Goal: Information Seeking & Learning: Learn about a topic

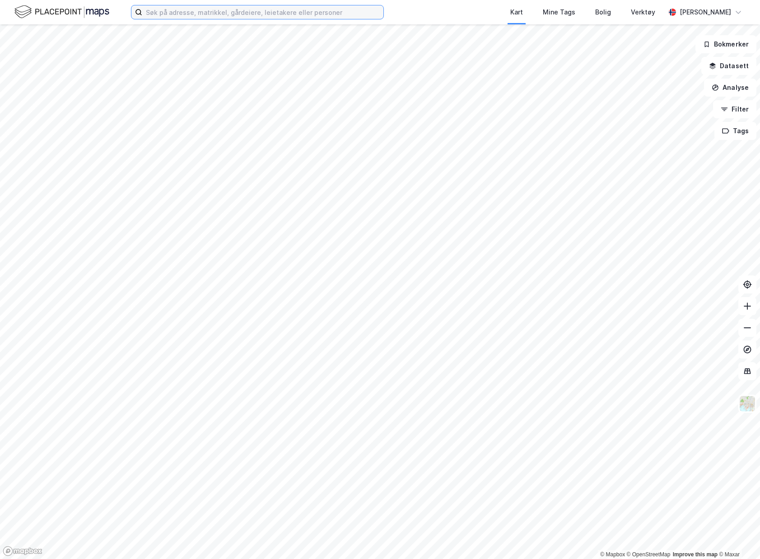
click at [347, 16] on input at bounding box center [262, 12] width 241 height 14
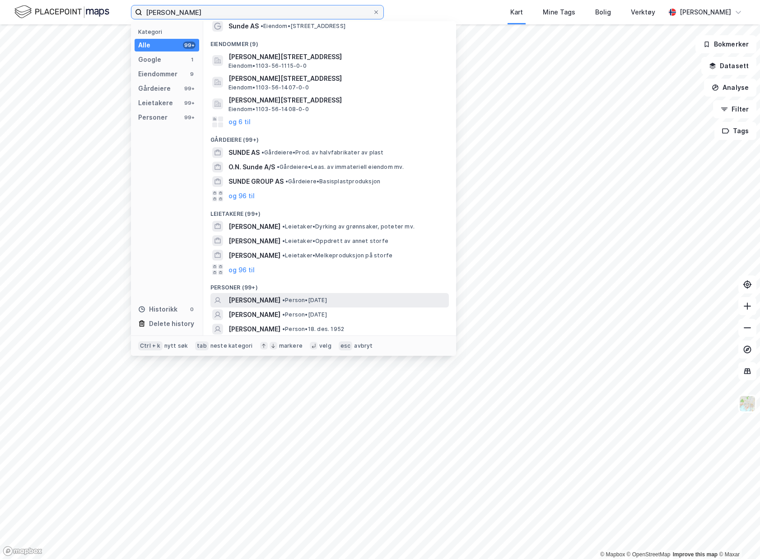
scroll to position [34, 0]
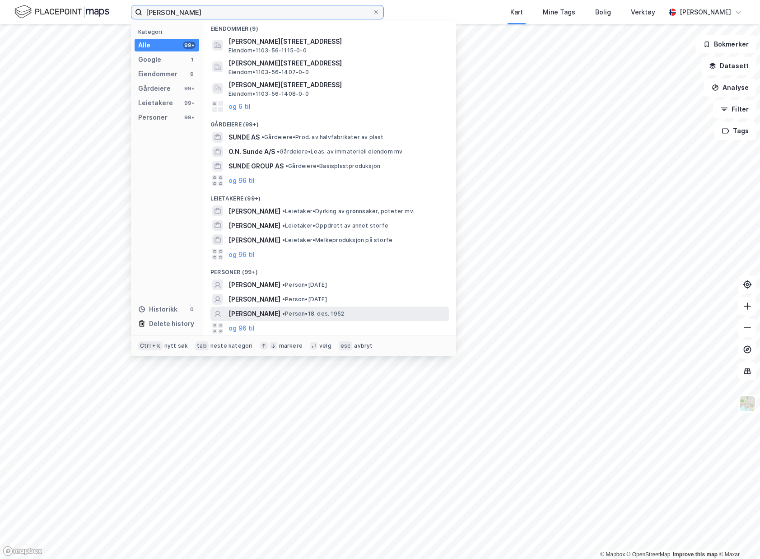
type input "[PERSON_NAME]"
click at [379, 308] on div "[PERSON_NAME] • Person • [DATE]" at bounding box center [330, 314] width 239 height 14
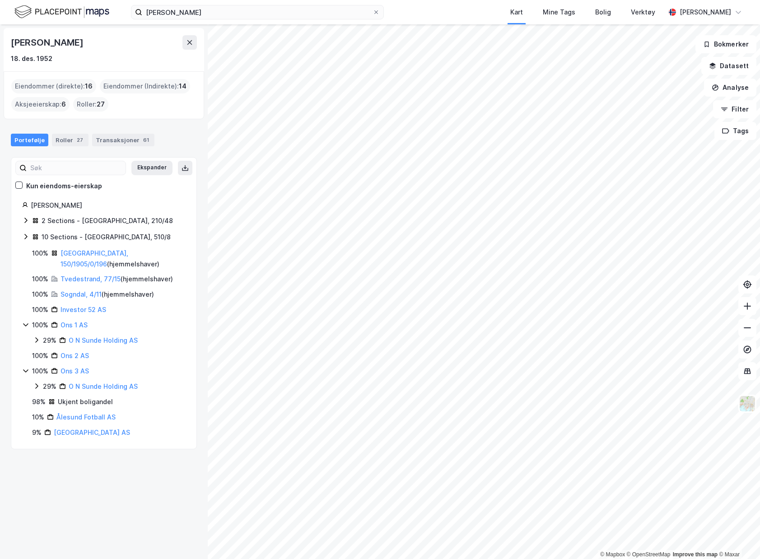
click at [24, 222] on icon at bounding box center [25, 220] width 7 height 7
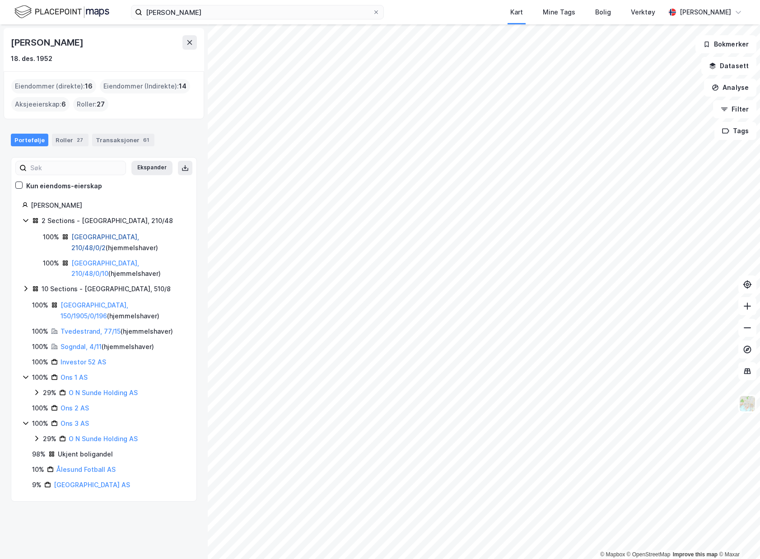
click at [117, 239] on link "[GEOGRAPHIC_DATA], 210/48/0/2" at bounding box center [105, 242] width 68 height 19
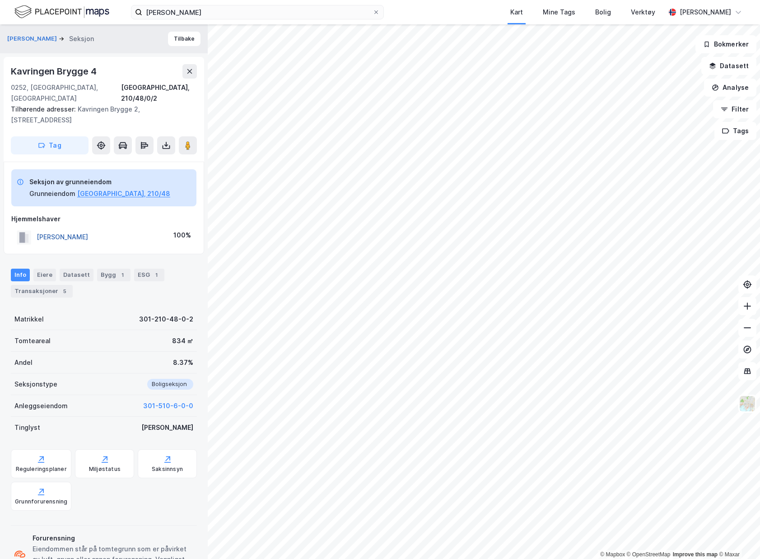
click at [0, 0] on button "[PERSON_NAME]" at bounding box center [0, 0] width 0 height 0
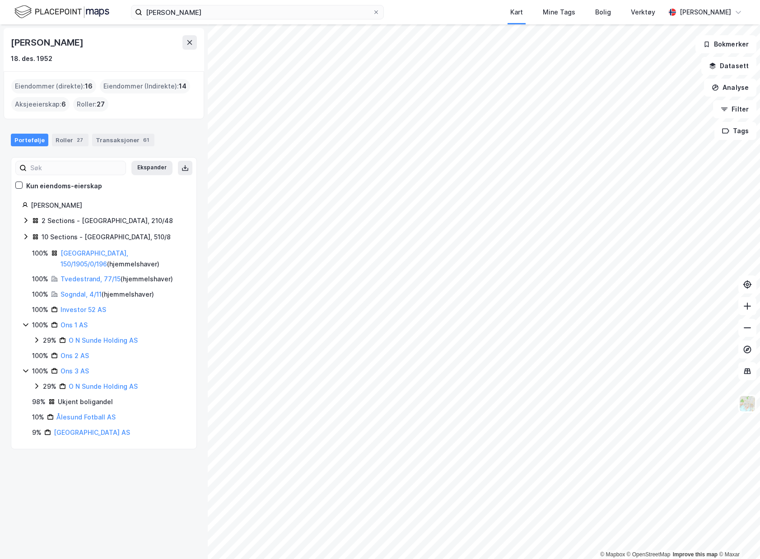
click at [30, 236] on div "10 Sections - [GEOGRAPHIC_DATA], 510/8" at bounding box center [104, 238] width 164 height 12
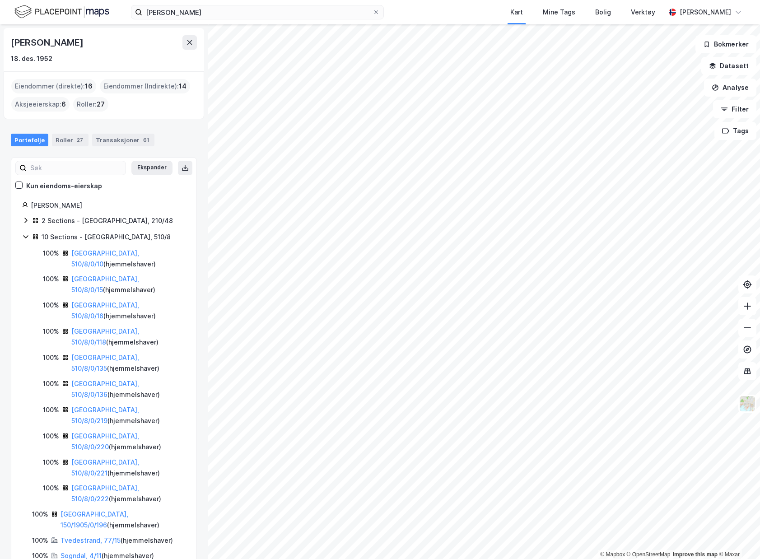
click at [29, 219] on icon at bounding box center [25, 220] width 7 height 7
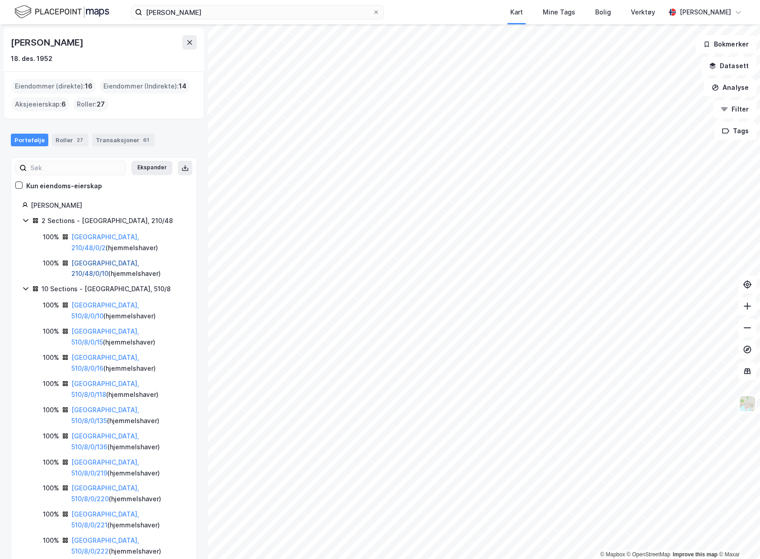
click at [98, 259] on link "[GEOGRAPHIC_DATA], 210/48/0/10" at bounding box center [105, 268] width 68 height 19
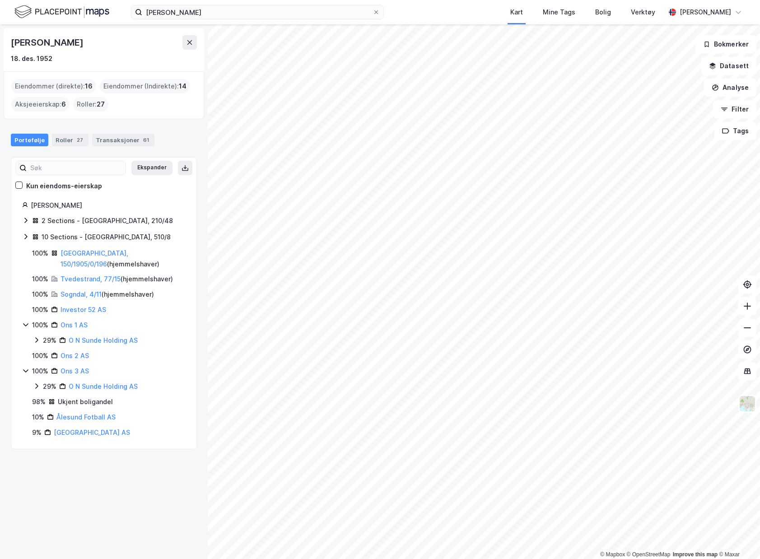
click at [27, 235] on icon at bounding box center [25, 236] width 7 height 7
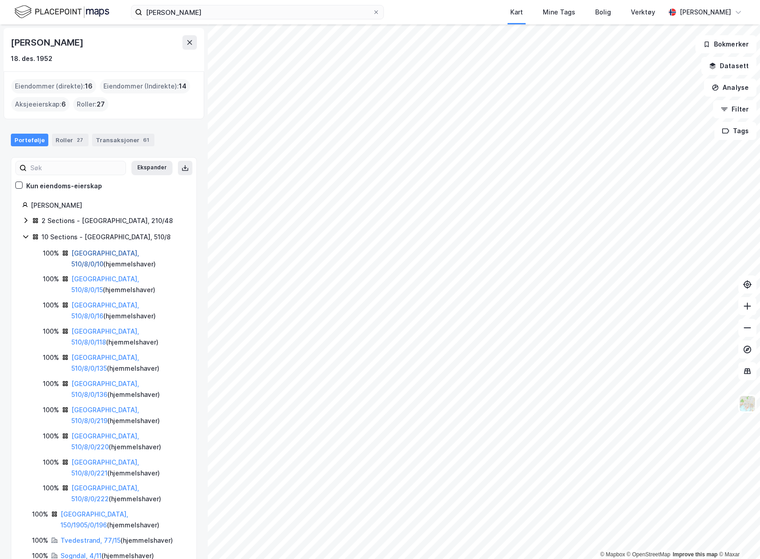
click at [121, 253] on link "[GEOGRAPHIC_DATA], 510/8/0/10" at bounding box center [105, 258] width 68 height 19
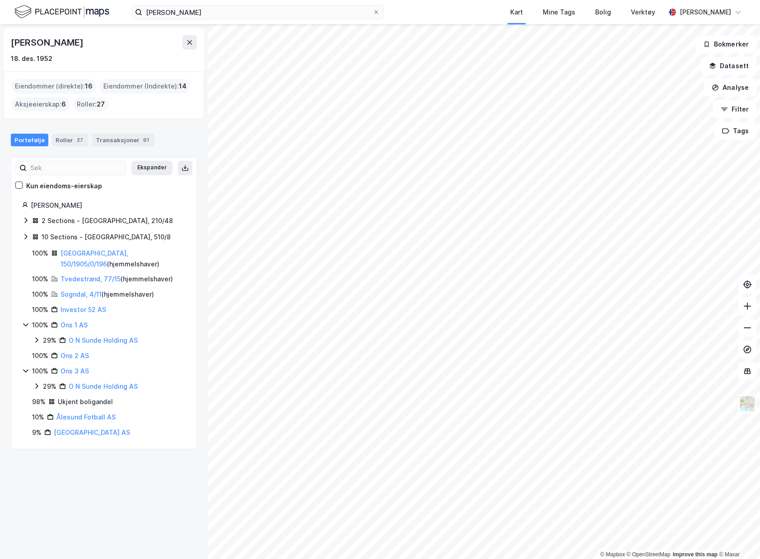
click at [30, 238] on div "10 Sections - [GEOGRAPHIC_DATA], 510/8" at bounding box center [104, 238] width 164 height 12
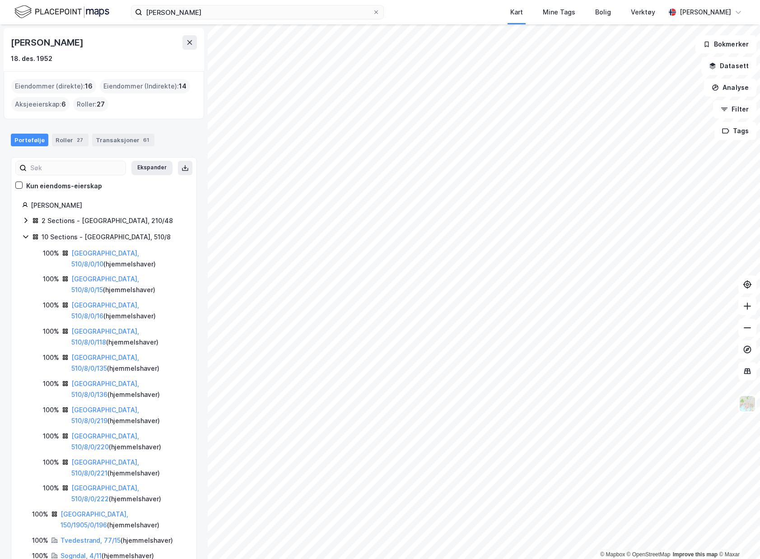
click at [30, 238] on div "10 Sections - [GEOGRAPHIC_DATA], 510/8" at bounding box center [104, 238] width 164 height 12
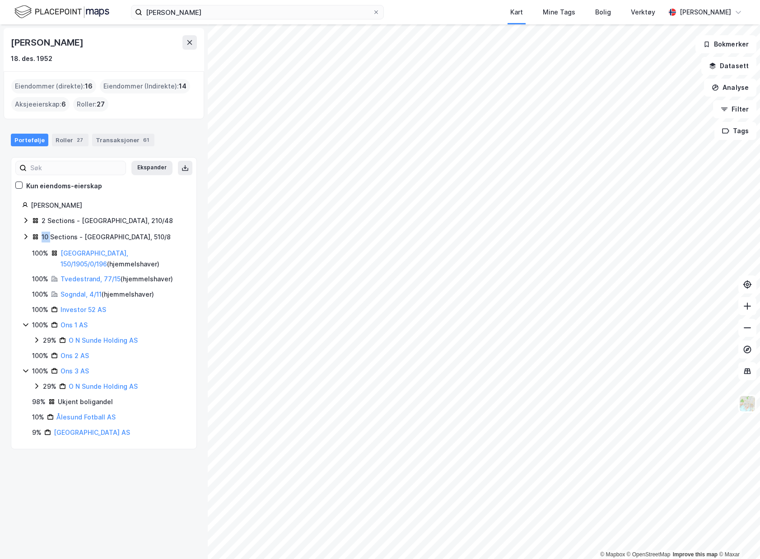
click at [30, 238] on div "10 Sections - [GEOGRAPHIC_DATA], 510/8" at bounding box center [104, 238] width 164 height 12
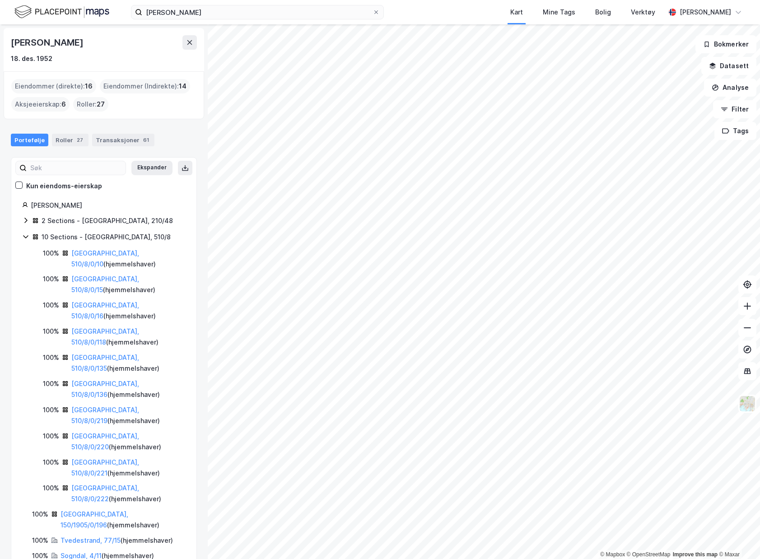
click at [30, 238] on div "10 Sections - [GEOGRAPHIC_DATA], 510/8" at bounding box center [104, 238] width 164 height 12
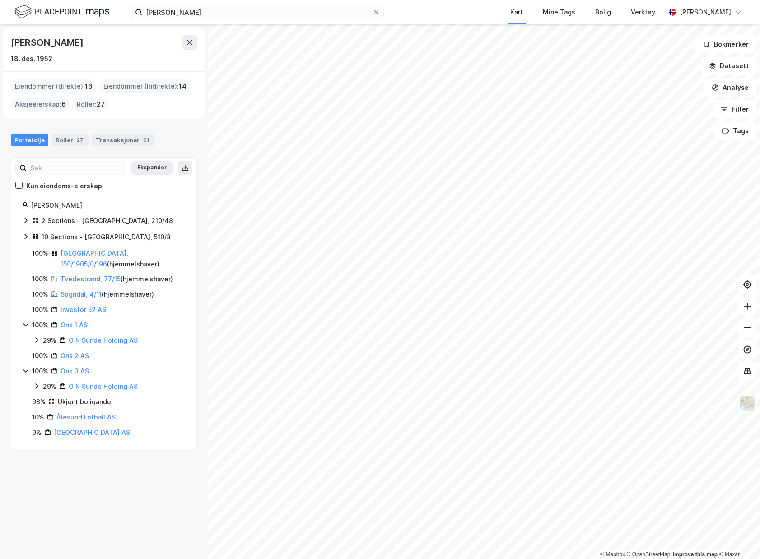
click at [34, 241] on div "10 Sections - [GEOGRAPHIC_DATA], 510/8" at bounding box center [109, 237] width 154 height 11
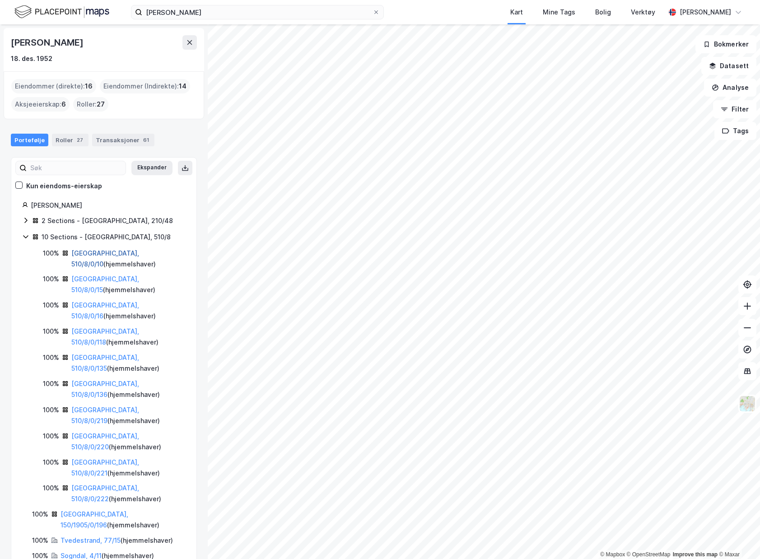
click at [111, 257] on link "[GEOGRAPHIC_DATA], 510/8/0/10" at bounding box center [105, 258] width 68 height 19
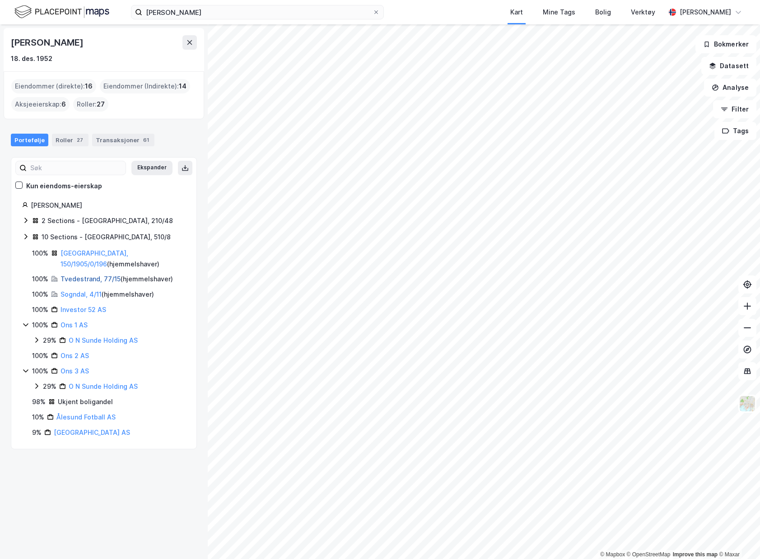
click at [106, 282] on link "Tvedestrand, 77/15" at bounding box center [91, 279] width 60 height 8
click at [87, 292] on link "Sogndal, 4/11" at bounding box center [81, 295] width 41 height 8
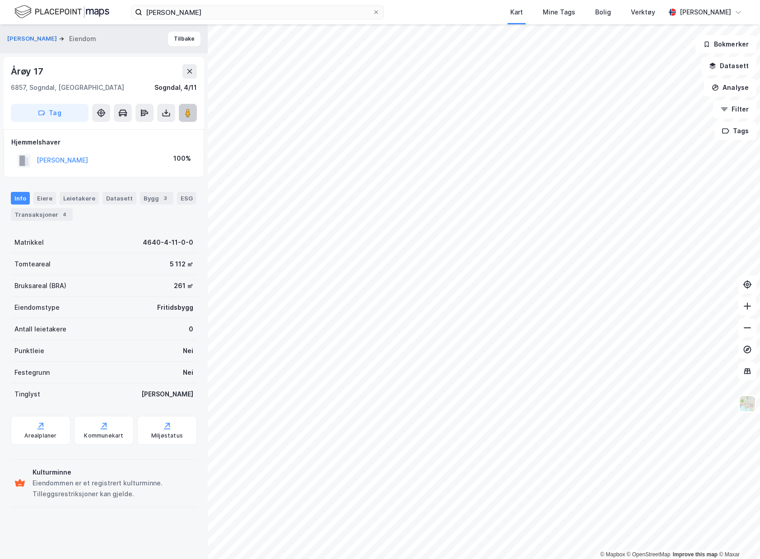
click at [185, 114] on image at bounding box center [187, 112] width 5 height 9
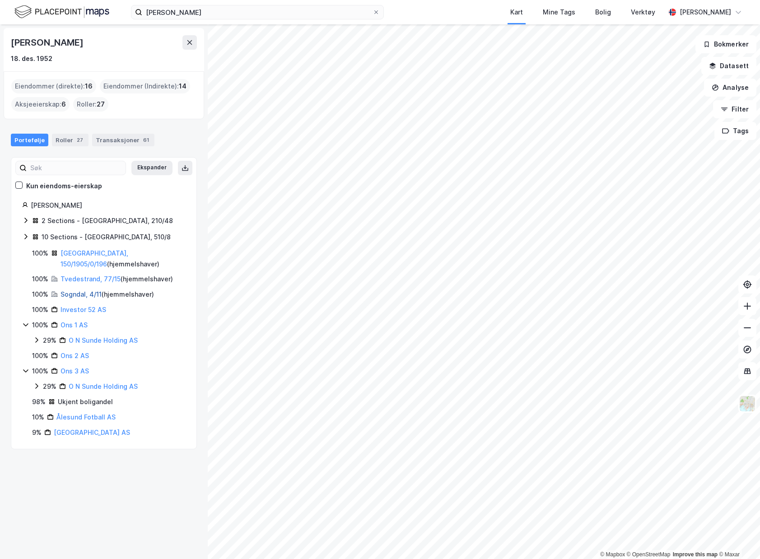
click at [88, 295] on link "Sogndal, 4/11" at bounding box center [81, 295] width 41 height 8
click at [28, 324] on icon at bounding box center [25, 324] width 7 height 7
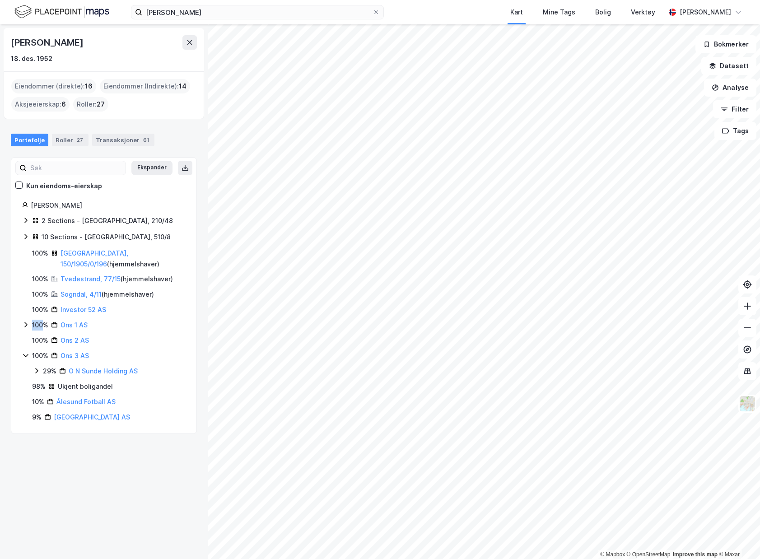
click at [28, 324] on icon at bounding box center [25, 324] width 7 height 7
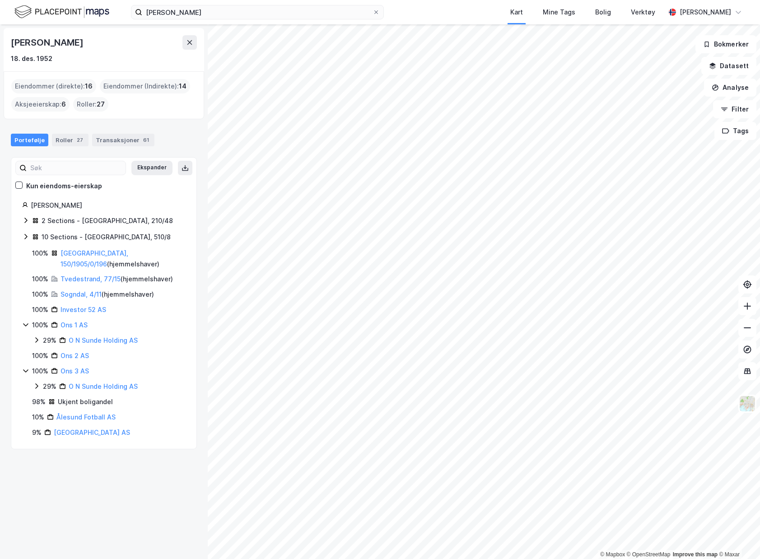
click at [39, 340] on icon at bounding box center [36, 340] width 7 height 7
click at [46, 359] on icon at bounding box center [47, 355] width 7 height 7
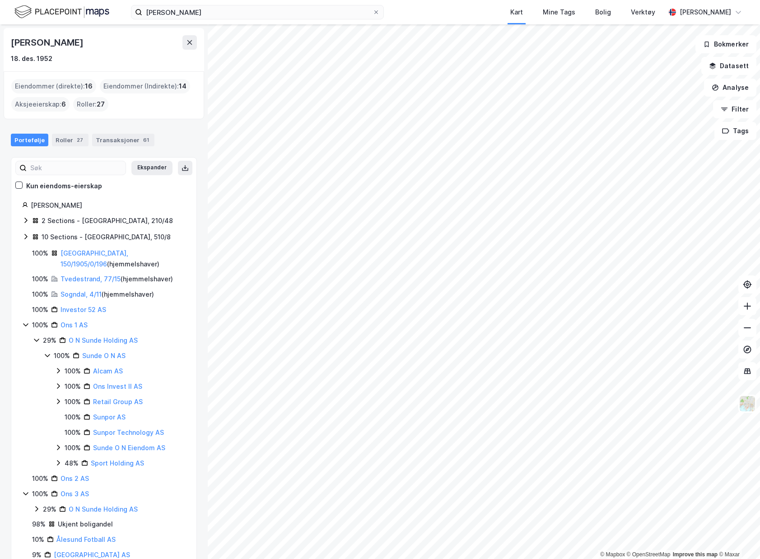
click at [61, 403] on icon at bounding box center [58, 401] width 7 height 7
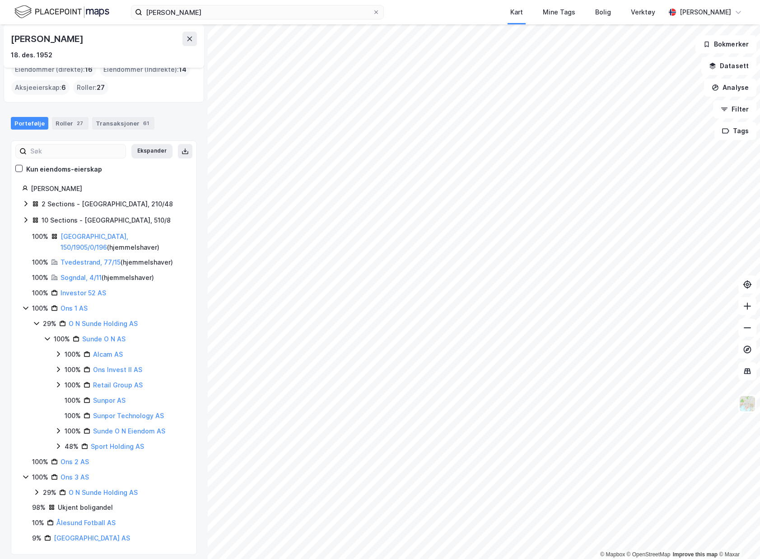
scroll to position [23, 0]
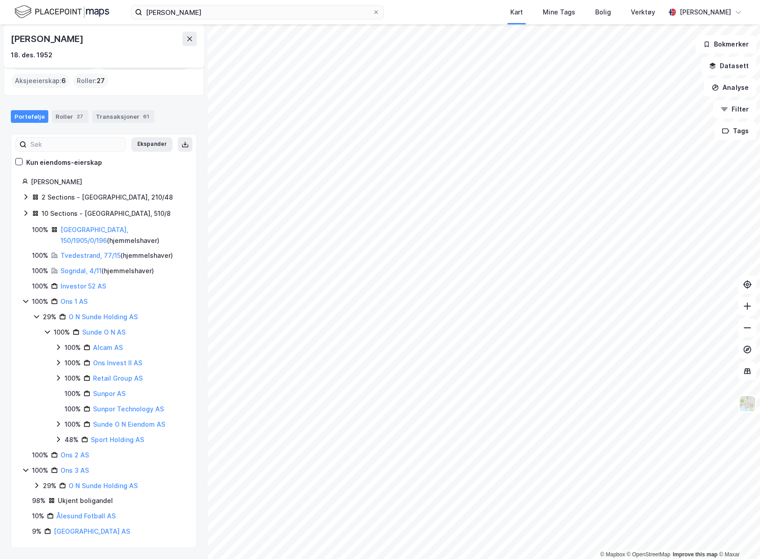
click at [69, 500] on div "Ukjent boligandel" at bounding box center [85, 501] width 55 height 11
click at [39, 489] on div "29% O N Sunde Holding AS" at bounding box center [109, 486] width 153 height 11
click at [49, 497] on div "100% Sunde O N AS" at bounding box center [115, 501] width 142 height 11
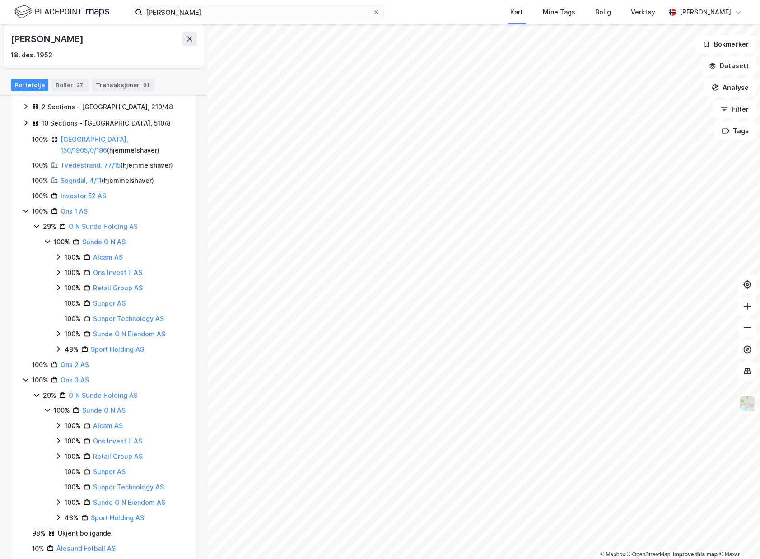
scroll to position [146, 0]
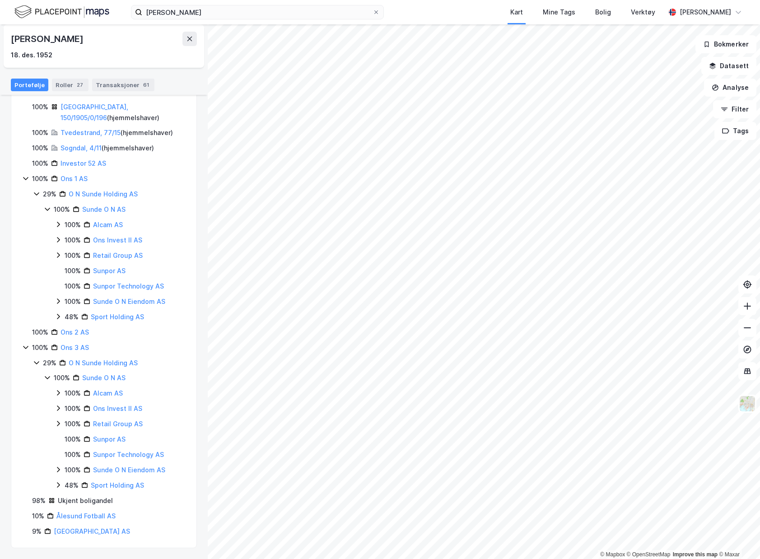
click at [62, 468] on div "100% Sunde O N Eiendom AS" at bounding box center [120, 470] width 131 height 11
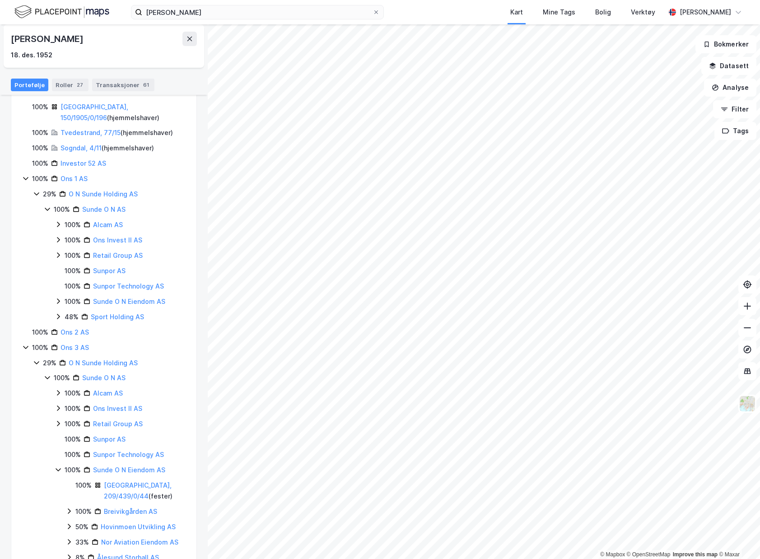
drag, startPoint x: 60, startPoint y: 470, endPoint x: 33, endPoint y: 493, distance: 34.7
click at [33, 493] on div "29% O N Sunde Holding AS 100% [DEMOGRAPHIC_DATA] O N AS 100% Alcam AS 100% Ons …" at bounding box center [109, 476] width 153 height 236
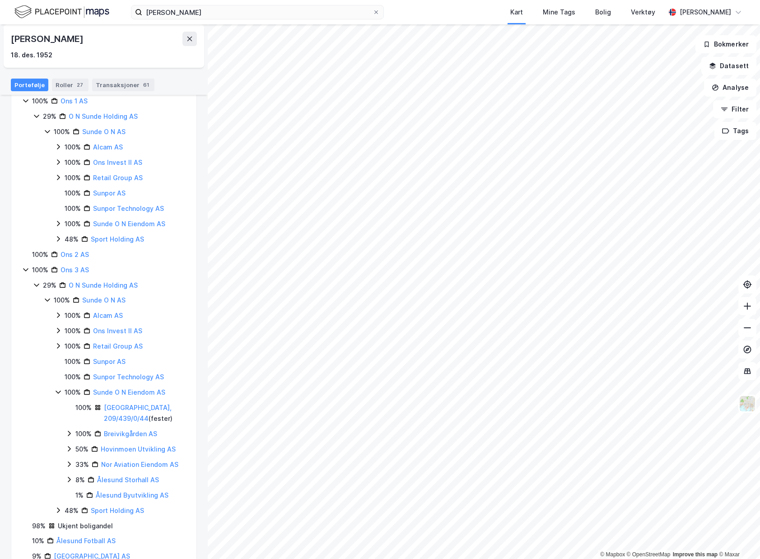
scroll to position [237, 0]
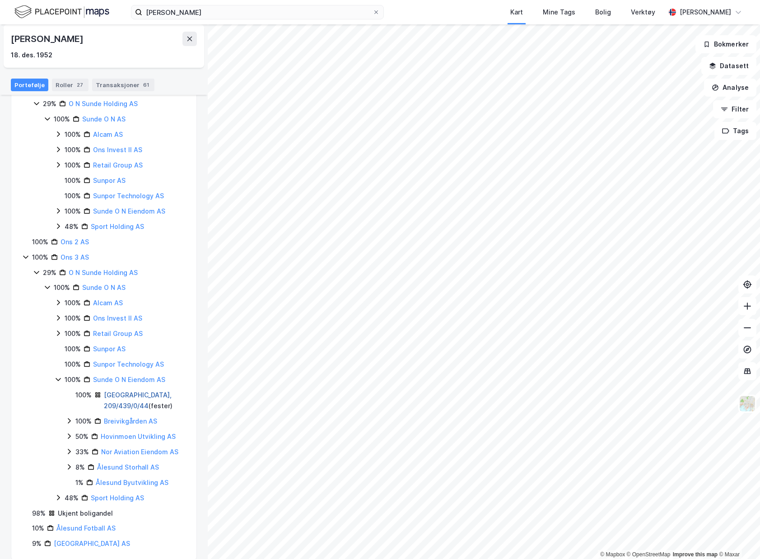
click at [153, 398] on link "[GEOGRAPHIC_DATA], 209/439/0/44" at bounding box center [138, 400] width 68 height 19
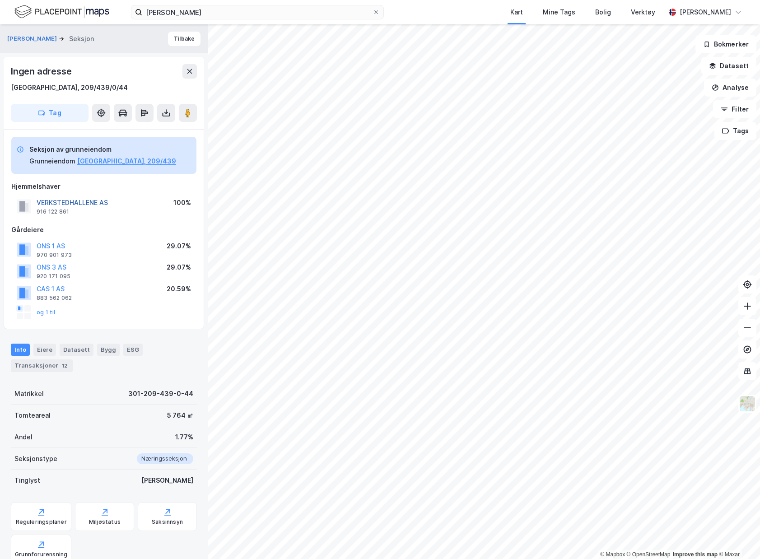
click at [0, 0] on button "VERKSTEDHALLENE AS" at bounding box center [0, 0] width 0 height 0
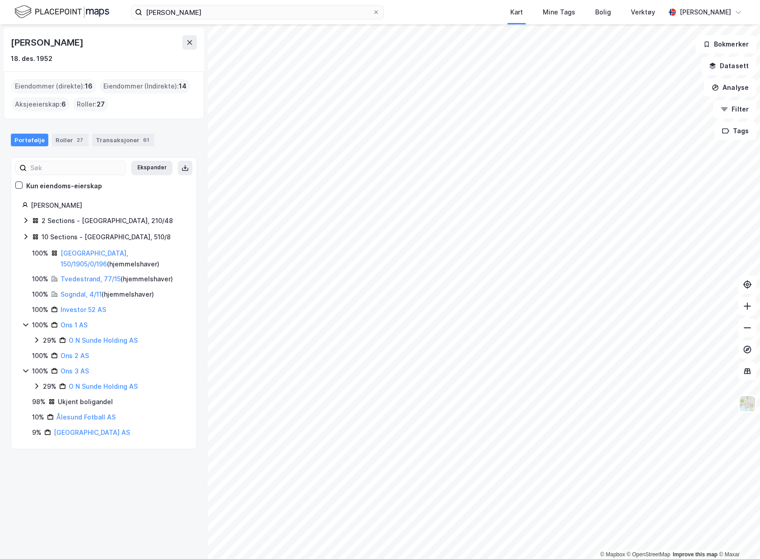
drag, startPoint x: 166, startPoint y: 276, endPoint x: 176, endPoint y: 329, distance: 54.7
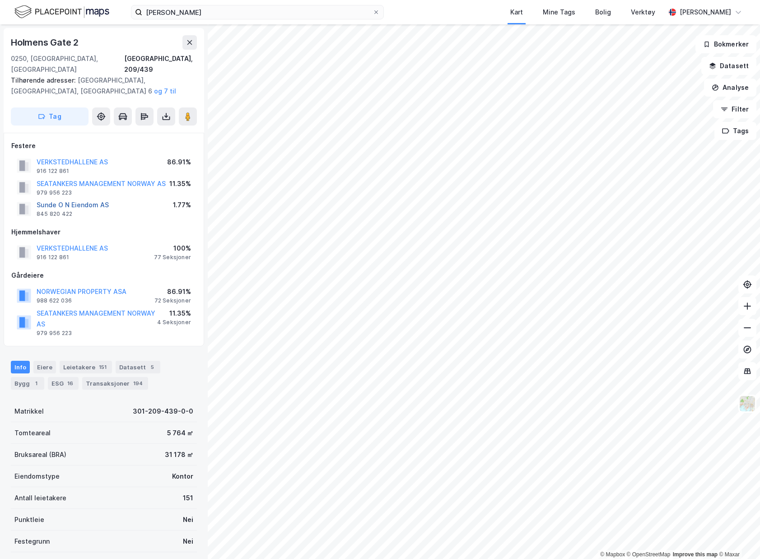
click at [0, 0] on button "Sunde O N Eiendom AS" at bounding box center [0, 0] width 0 height 0
click at [167, 111] on button at bounding box center [166, 117] width 18 height 18
click at [141, 131] on div "Last ned grunnbok" at bounding box center [121, 134] width 52 height 7
click at [103, 377] on div "Transaksjoner 194" at bounding box center [115, 383] width 66 height 13
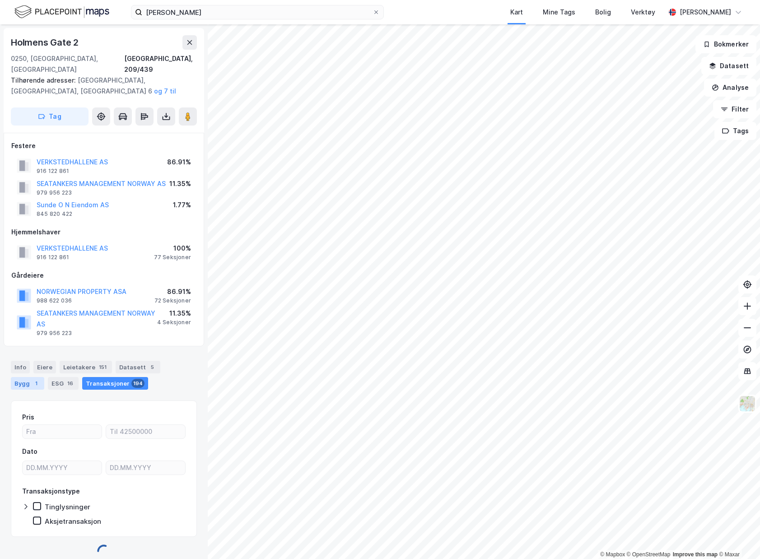
click at [43, 377] on div "Bygg 1" at bounding box center [27, 383] width 33 height 13
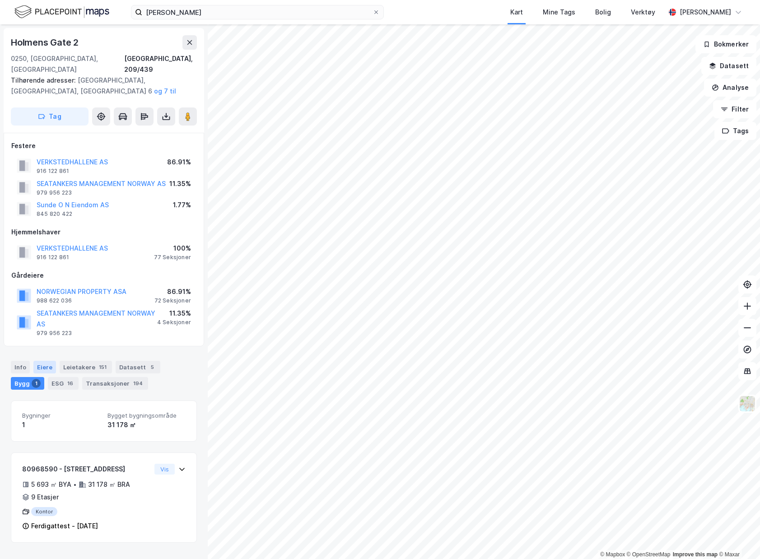
click at [51, 361] on div "Eiere" at bounding box center [44, 367] width 23 height 13
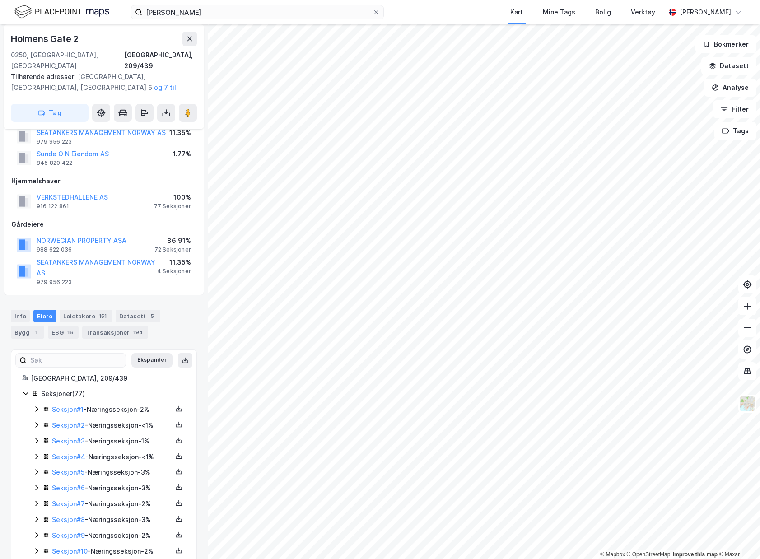
scroll to position [90, 0]
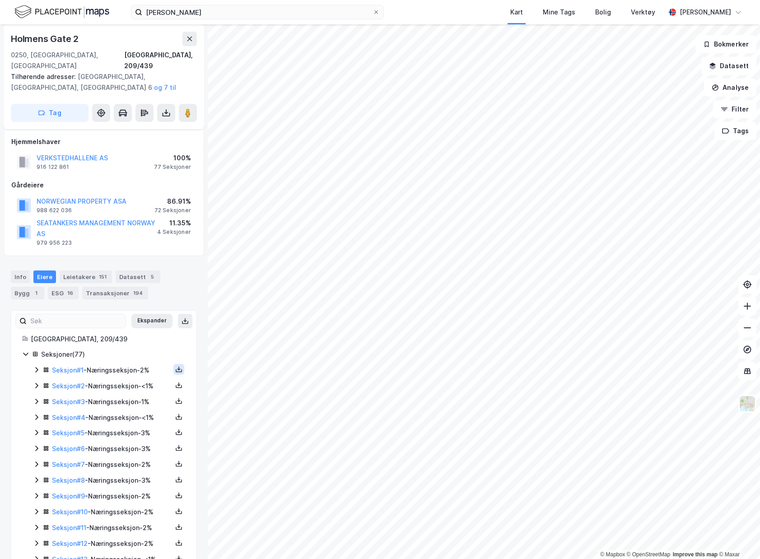
click at [175, 366] on icon at bounding box center [178, 369] width 7 height 7
click at [111, 337] on div "Grunnbok" at bounding box center [124, 342] width 30 height 11
click at [0, 0] on button "VERKSTEDHALLENE AS" at bounding box center [0, 0] width 0 height 0
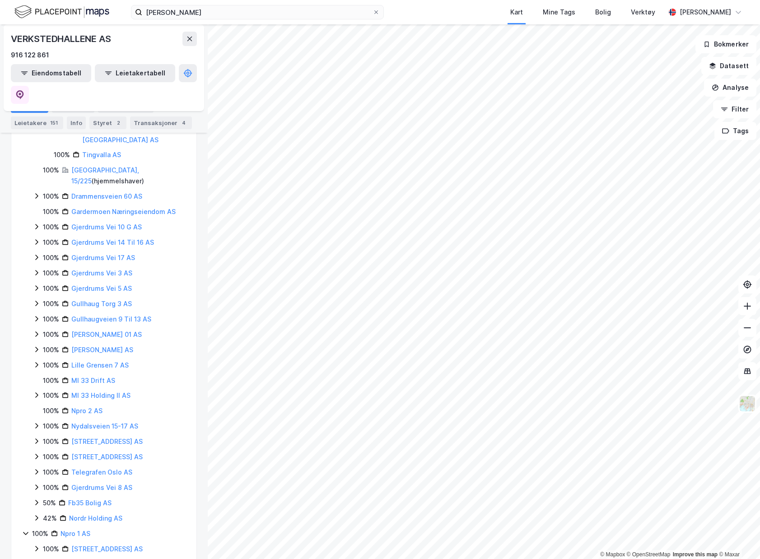
scroll to position [452, 0]
